Goal: Task Accomplishment & Management: Use online tool/utility

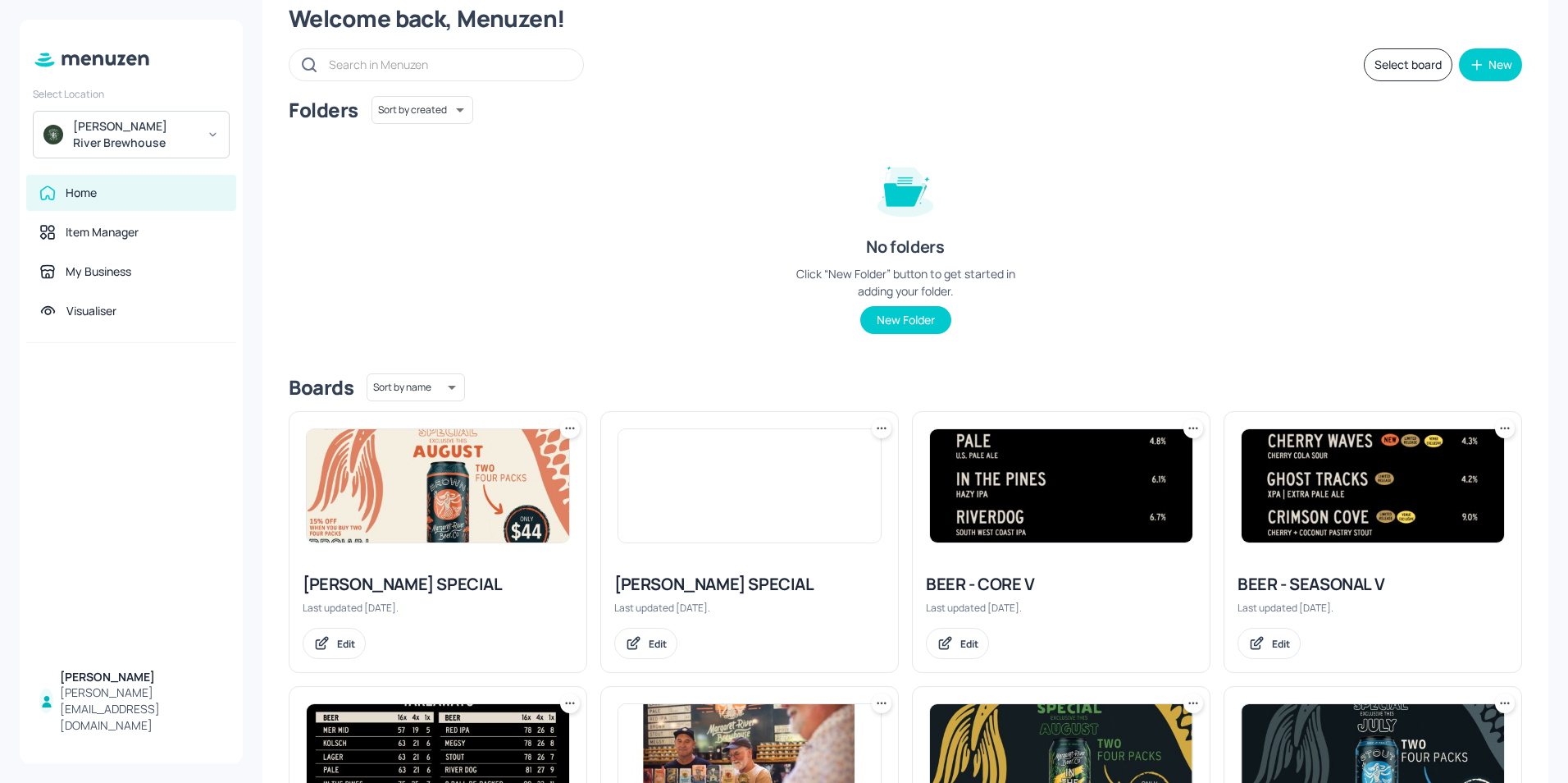
scroll to position [82, 0]
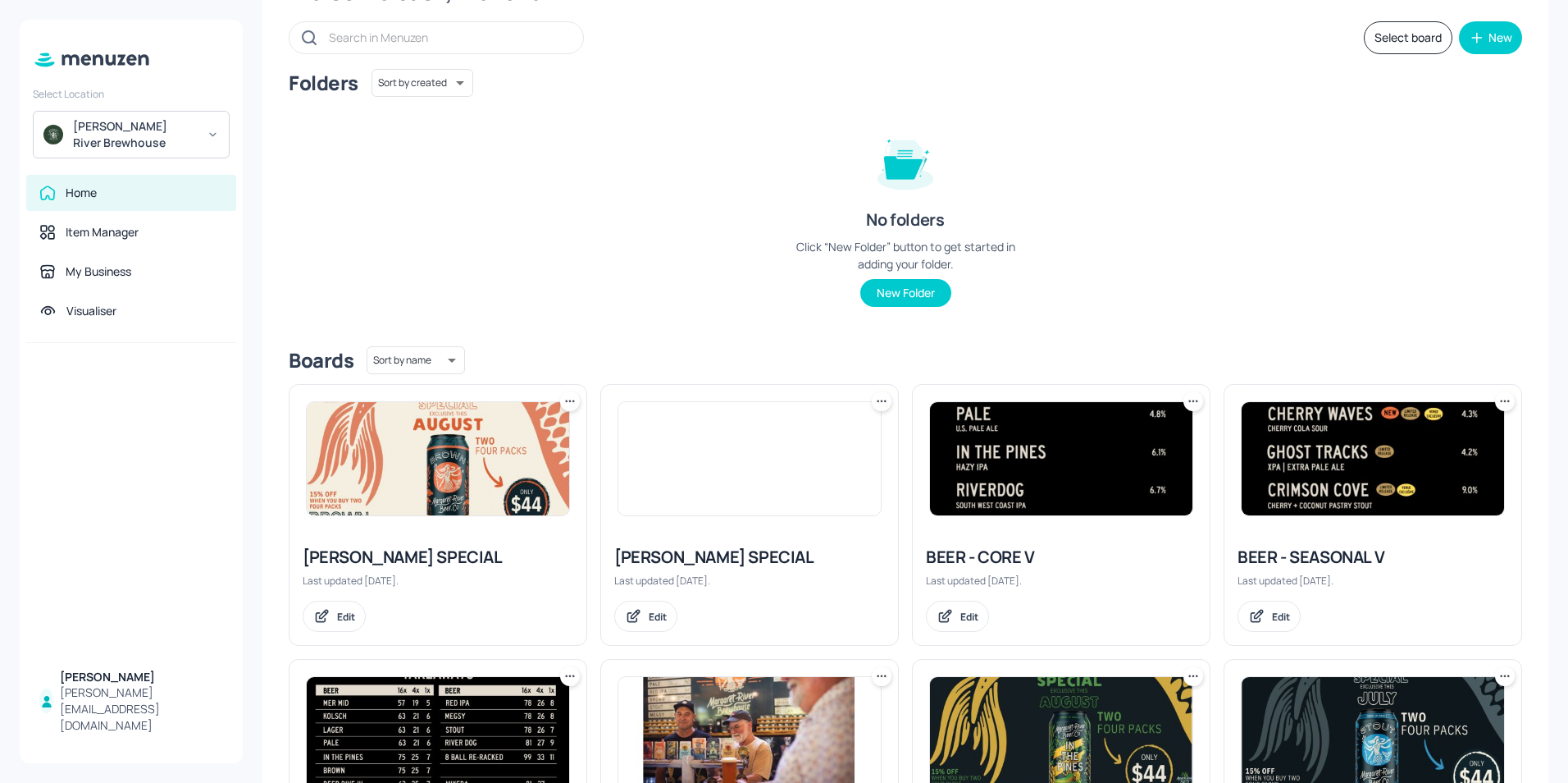
click at [1284, 554] on div "BEER - SEASONAL V" at bounding box center [1373, 557] width 271 height 23
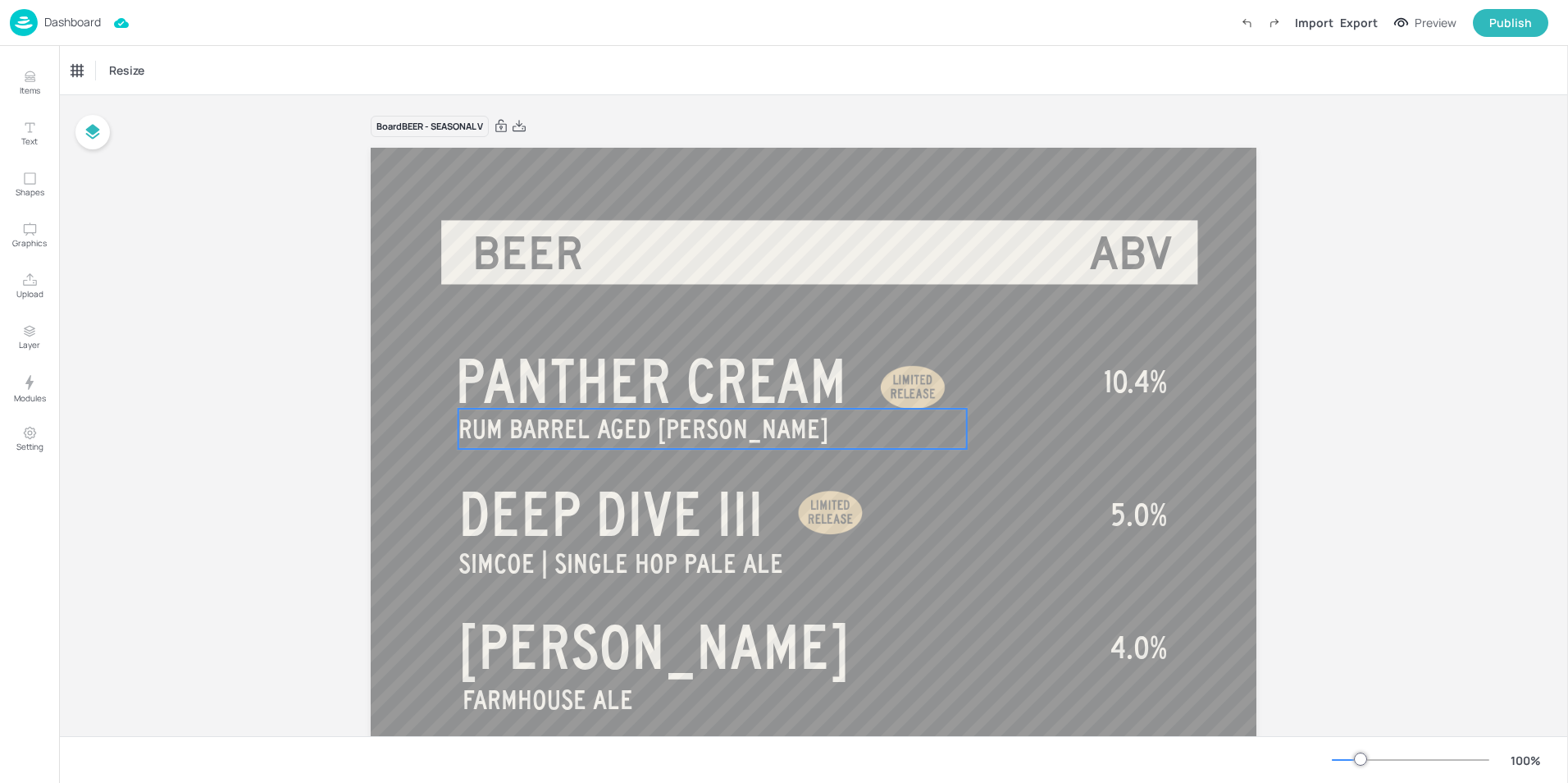
click at [723, 434] on span "RUM BARREL AGED [PERSON_NAME]" at bounding box center [643, 428] width 370 height 29
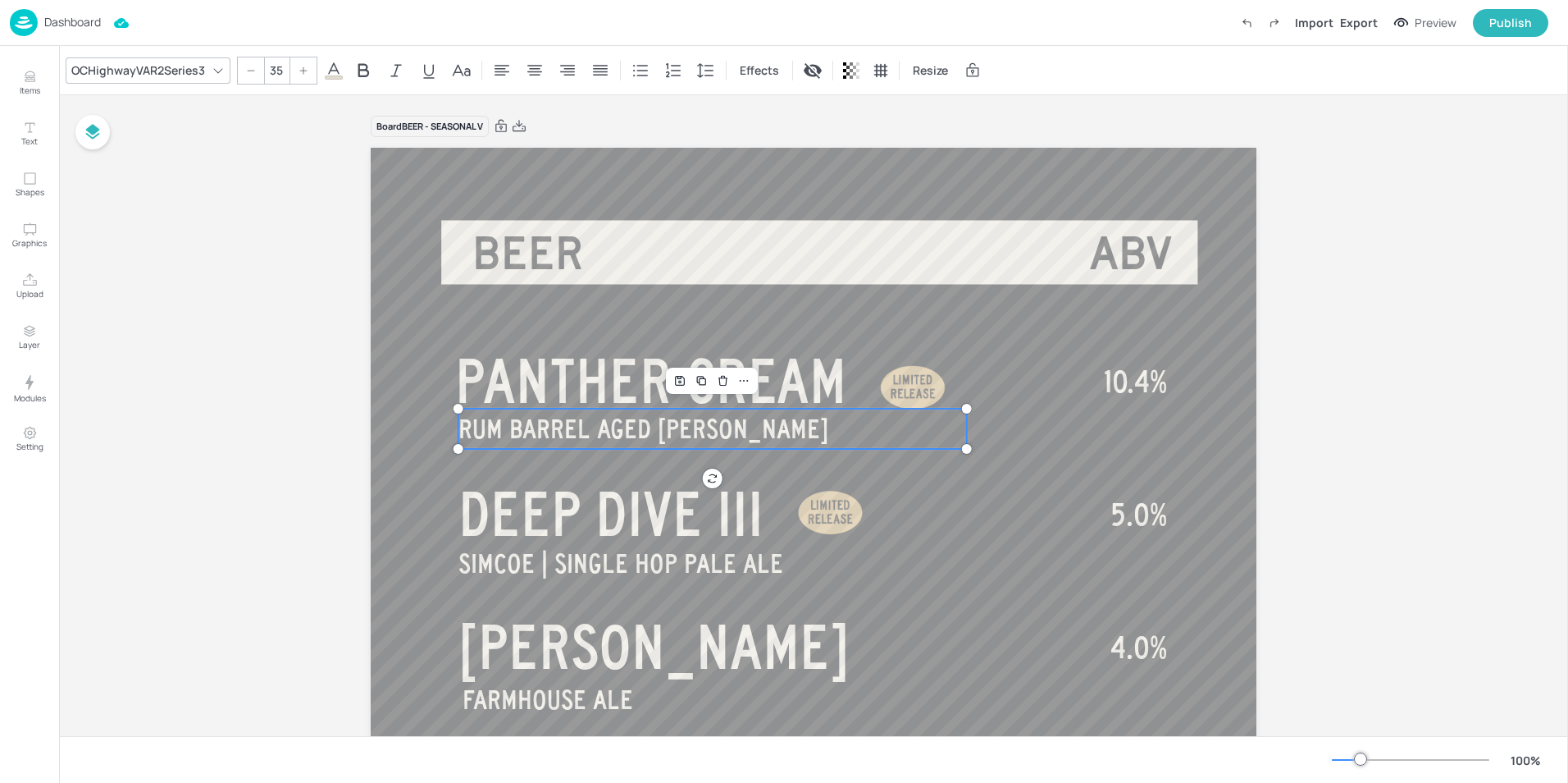
click at [723, 434] on span "RUM BARREL AGED [PERSON_NAME]" at bounding box center [643, 428] width 370 height 29
click at [676, 427] on span "RUM BARREL AGED [PERSON_NAME]" at bounding box center [643, 428] width 370 height 29
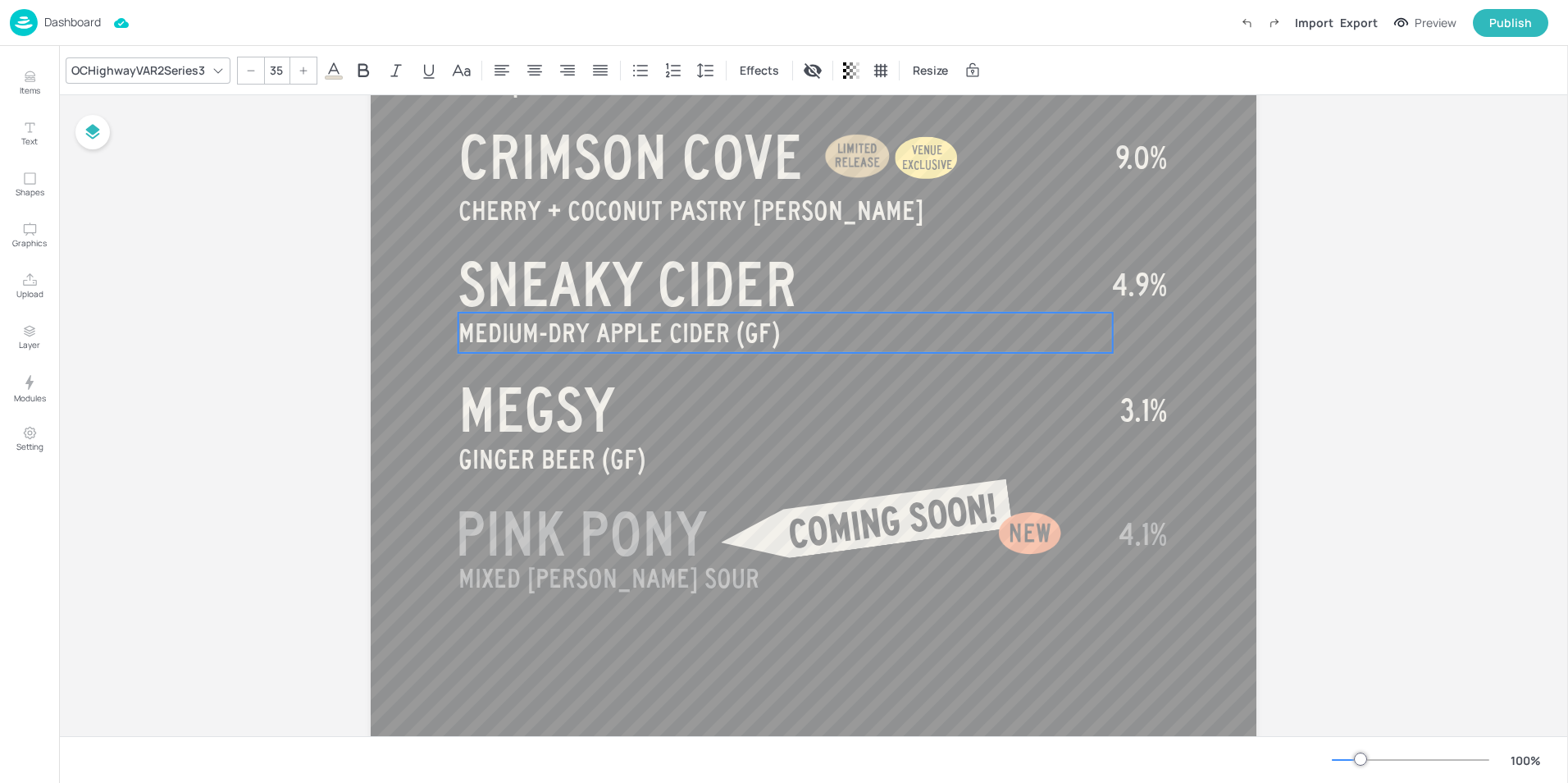
scroll to position [903, 0]
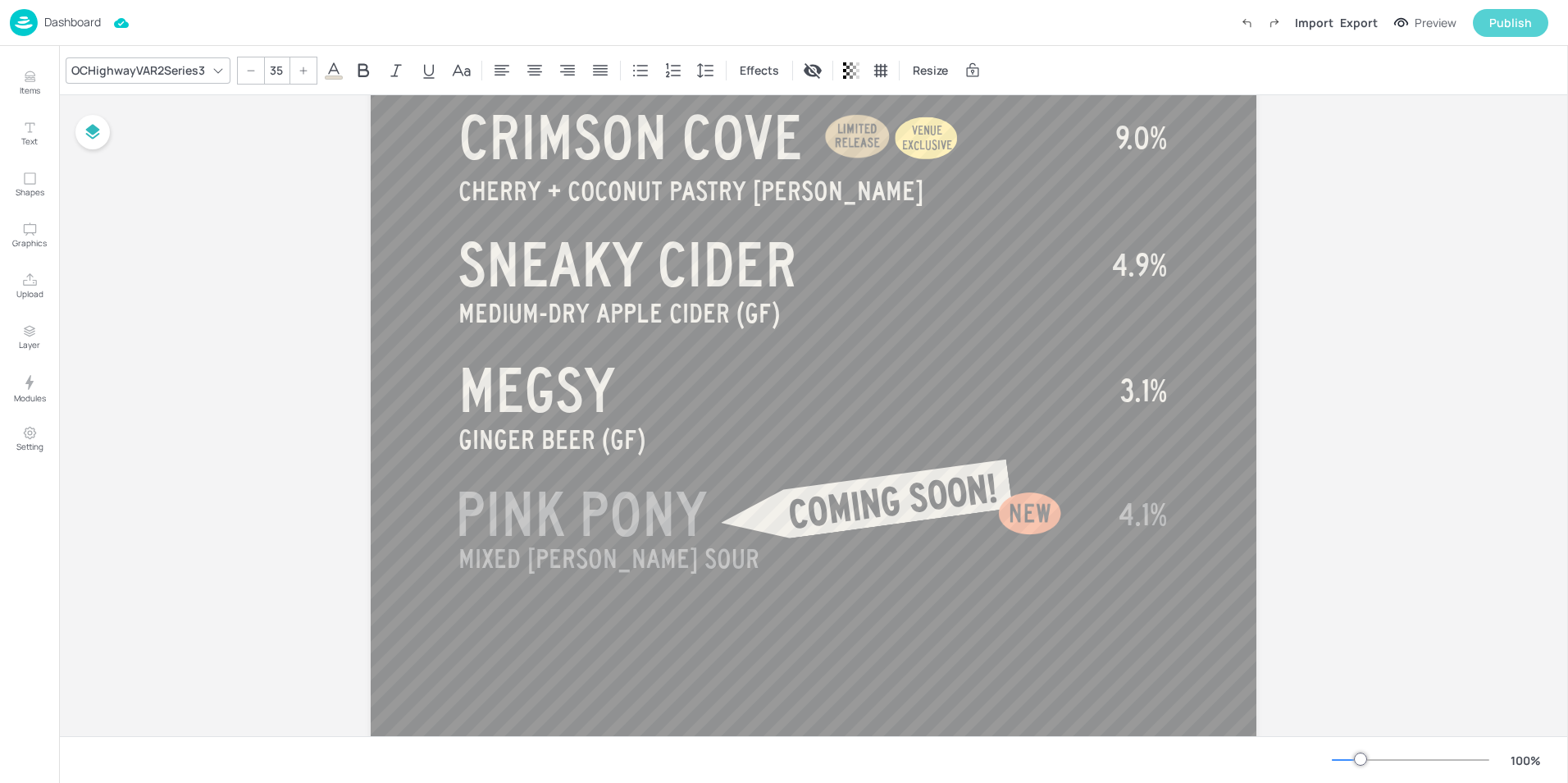
click at [1513, 21] on div "Publish" at bounding box center [1510, 23] width 42 height 18
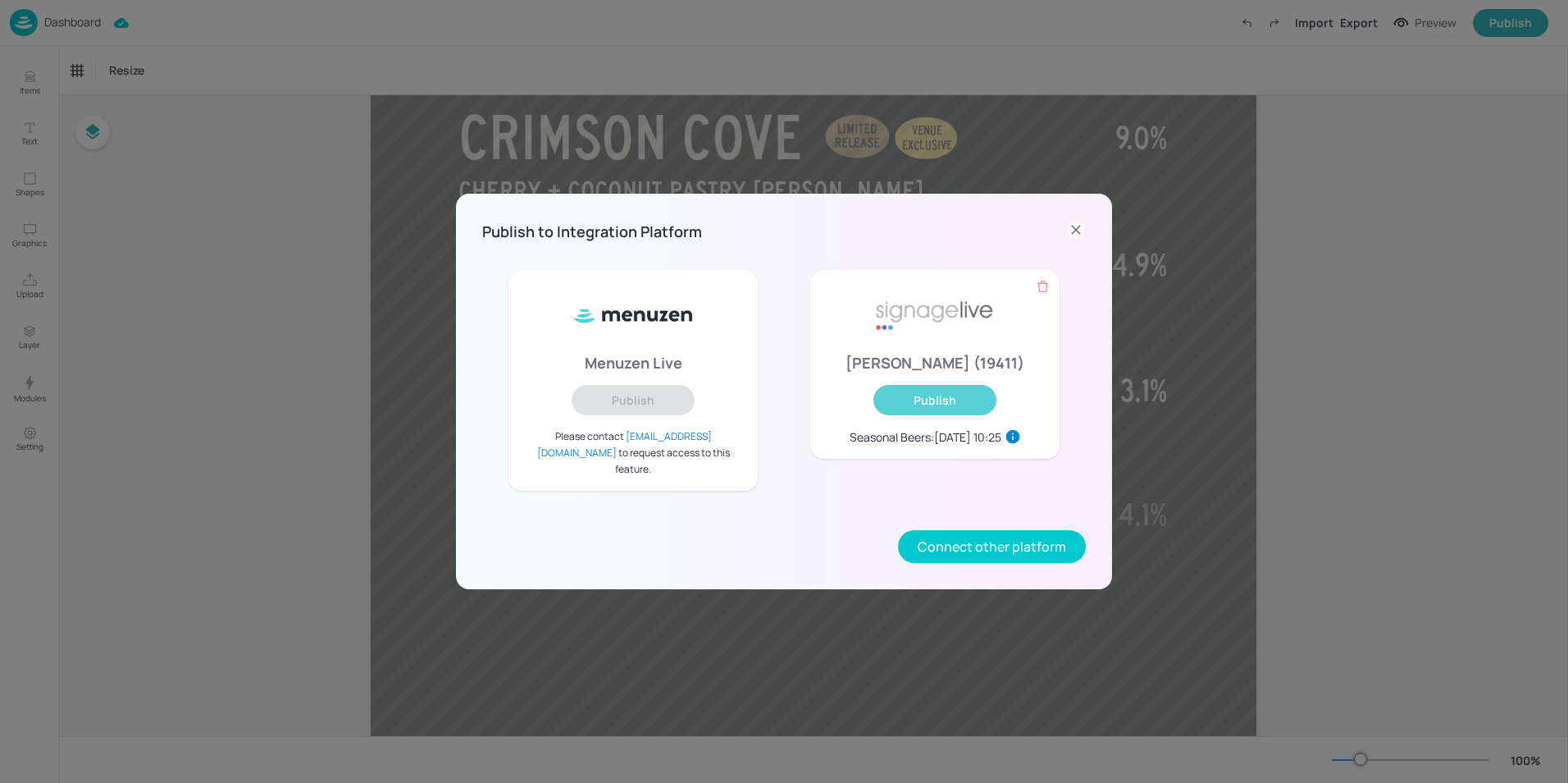
click at [941, 415] on button "Publish" at bounding box center [935, 400] width 123 height 31
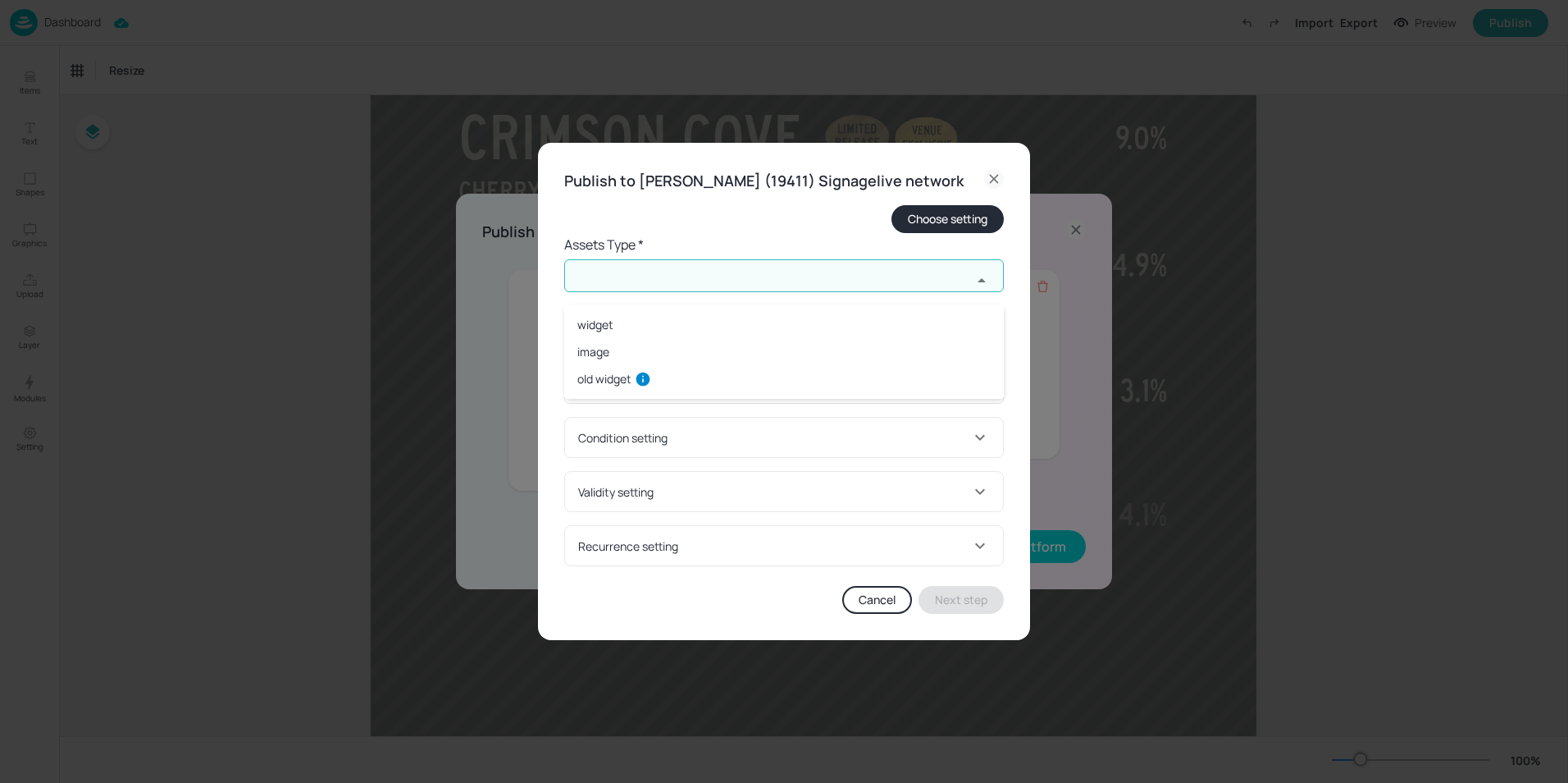
click at [727, 281] on input "text" at bounding box center [768, 275] width 408 height 32
click at [668, 318] on li "widget" at bounding box center [784, 324] width 440 height 27
type input "widget"
click at [674, 342] on input "text" at bounding box center [768, 341] width 408 height 32
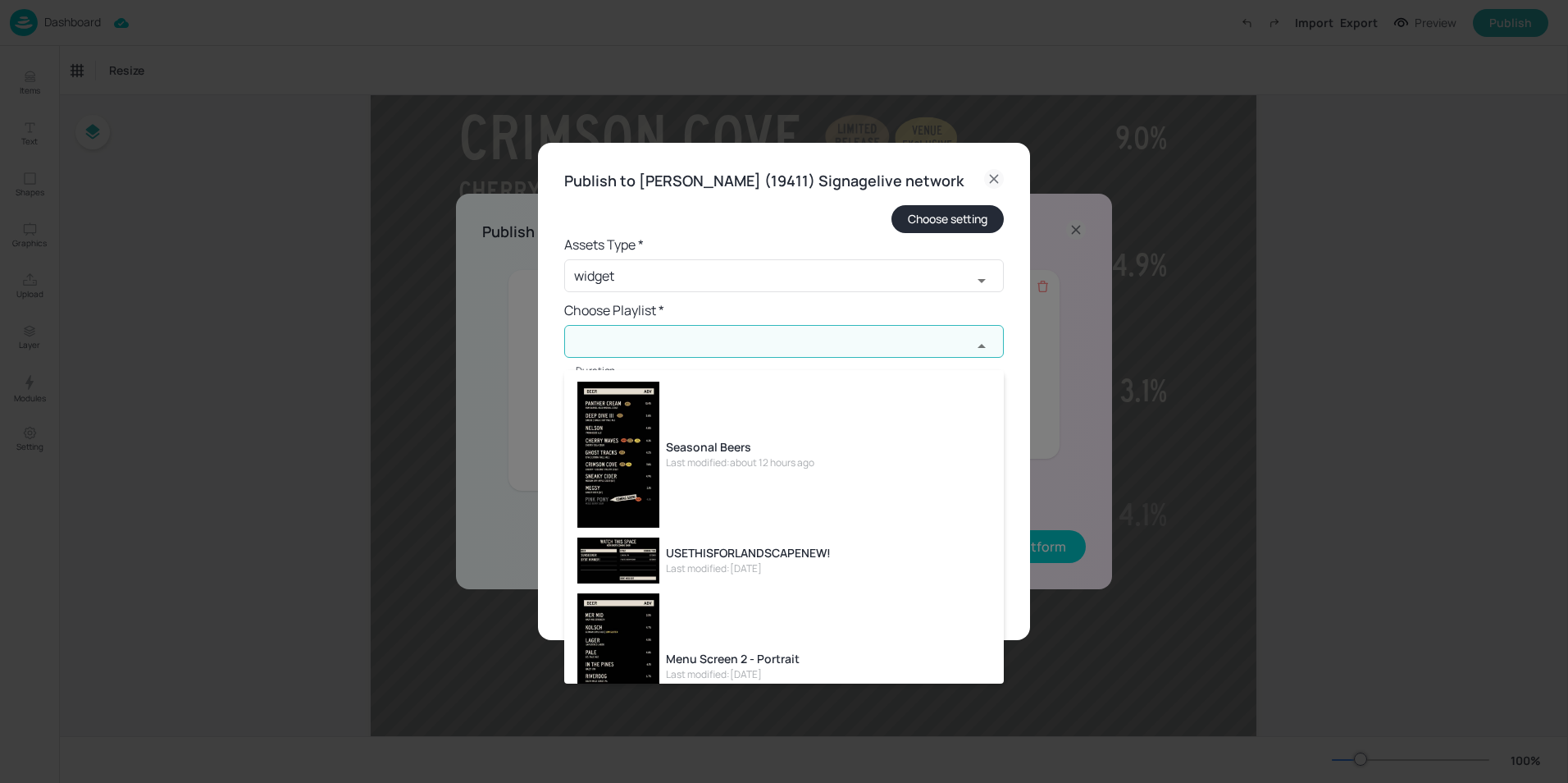
click at [716, 461] on div "Last modified: about 12 hours ago" at bounding box center [740, 463] width 149 height 15
type input "Seasonal Beers"
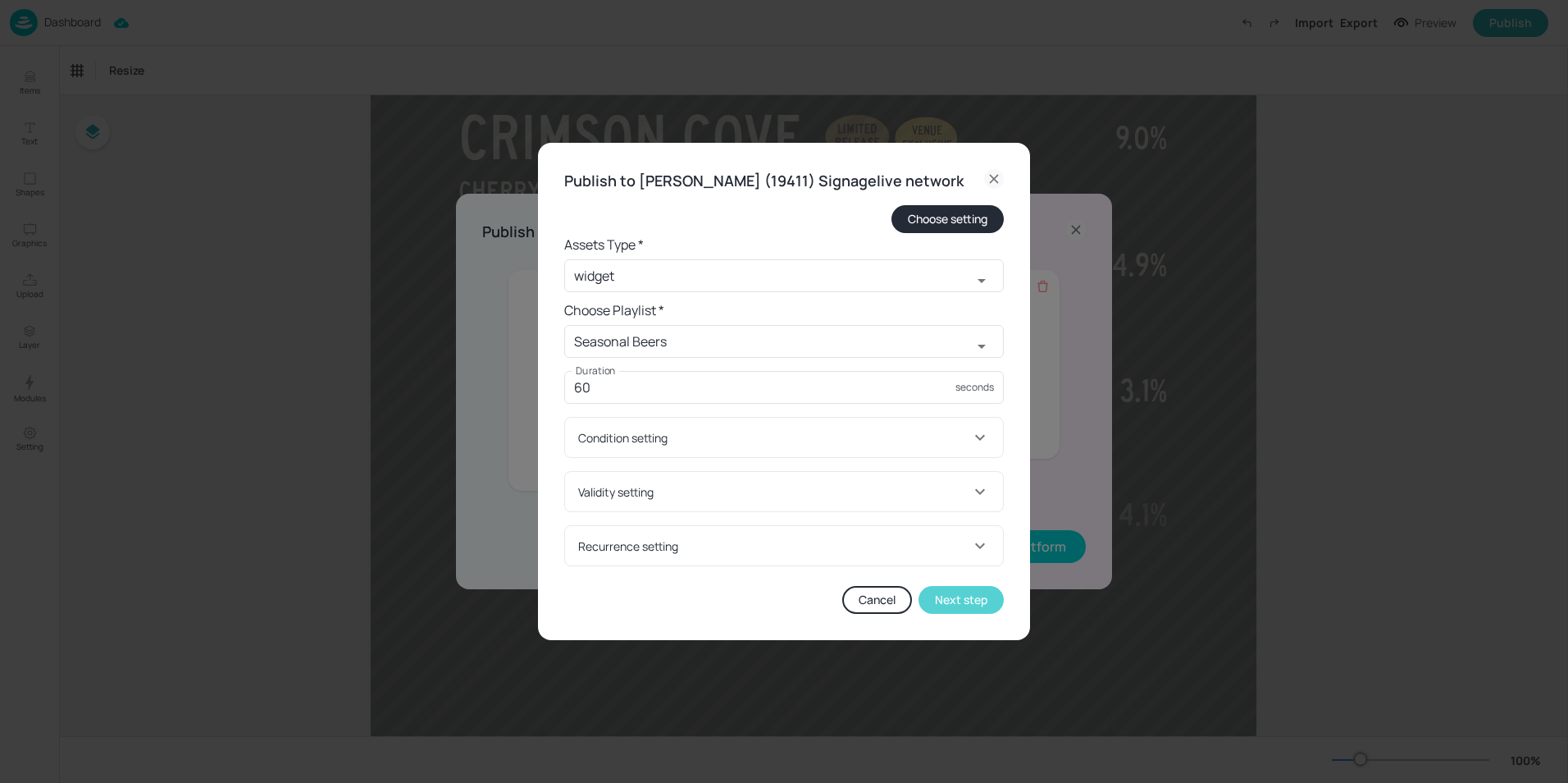
click at [955, 613] on button "Next step" at bounding box center [961, 600] width 86 height 28
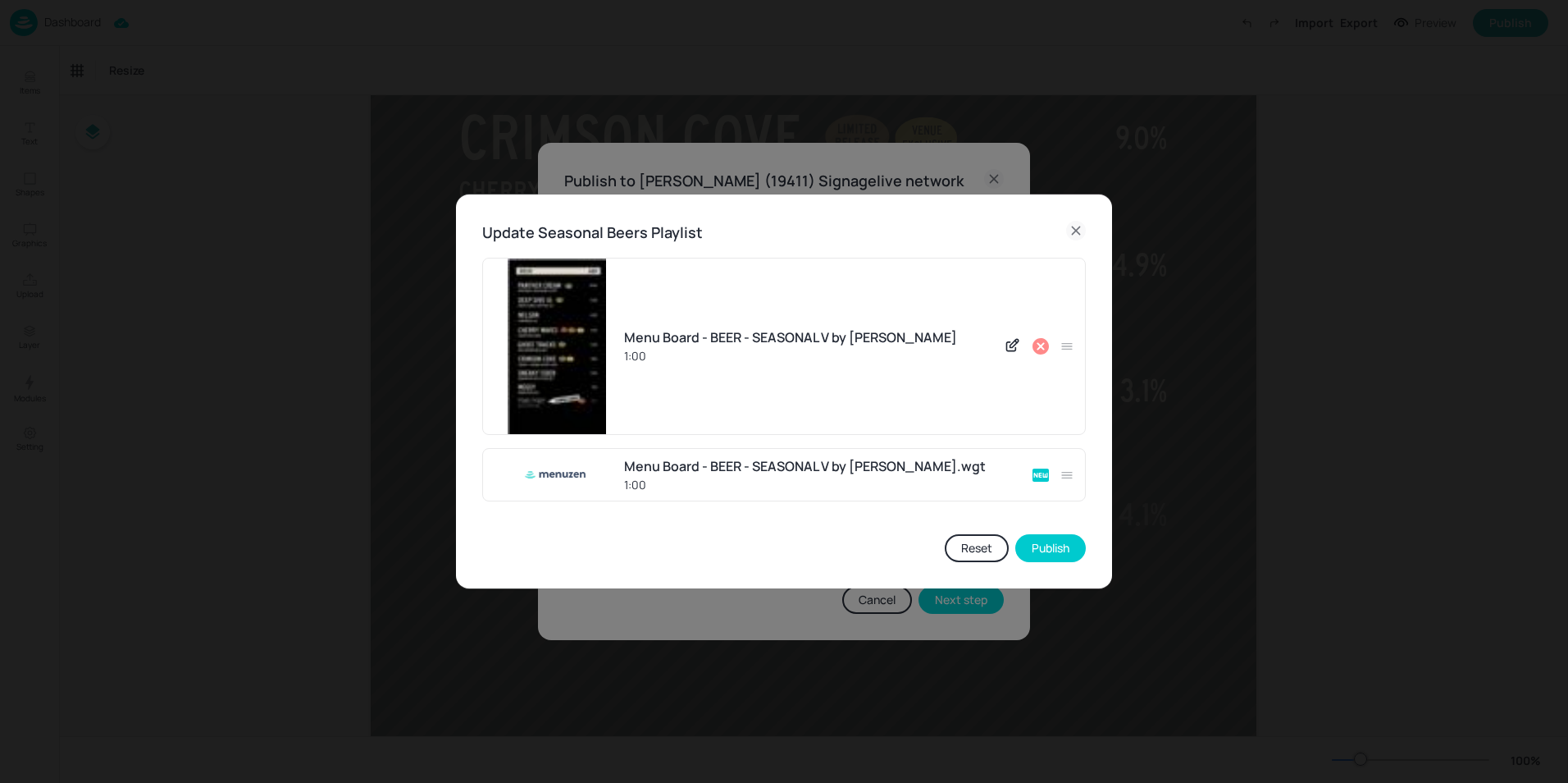
click at [1040, 347] on icon at bounding box center [1041, 347] width 20 height 20
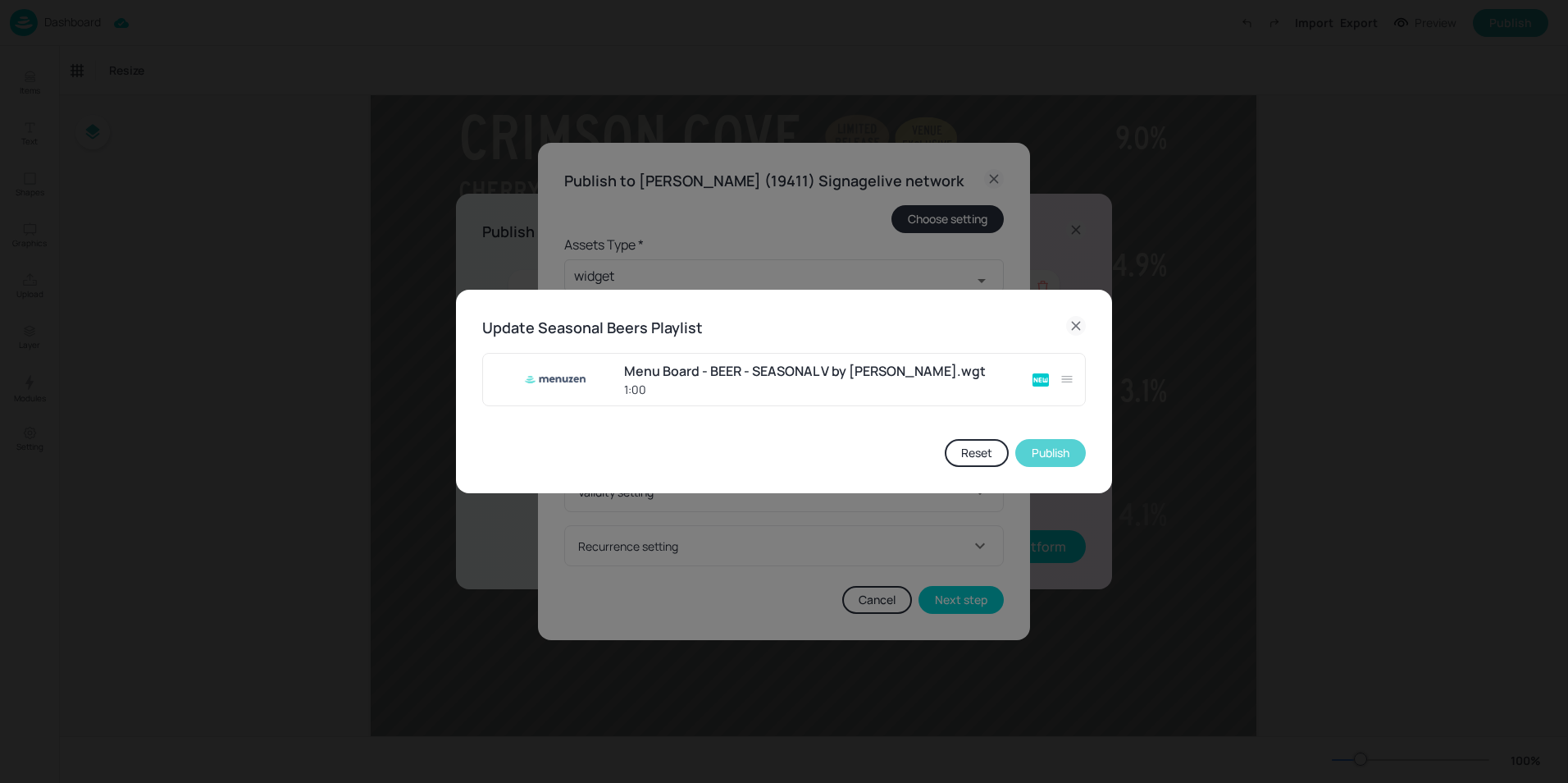
click at [1045, 455] on button "Publish" at bounding box center [1050, 453] width 71 height 28
